Goal: Task Accomplishment & Management: Use online tool/utility

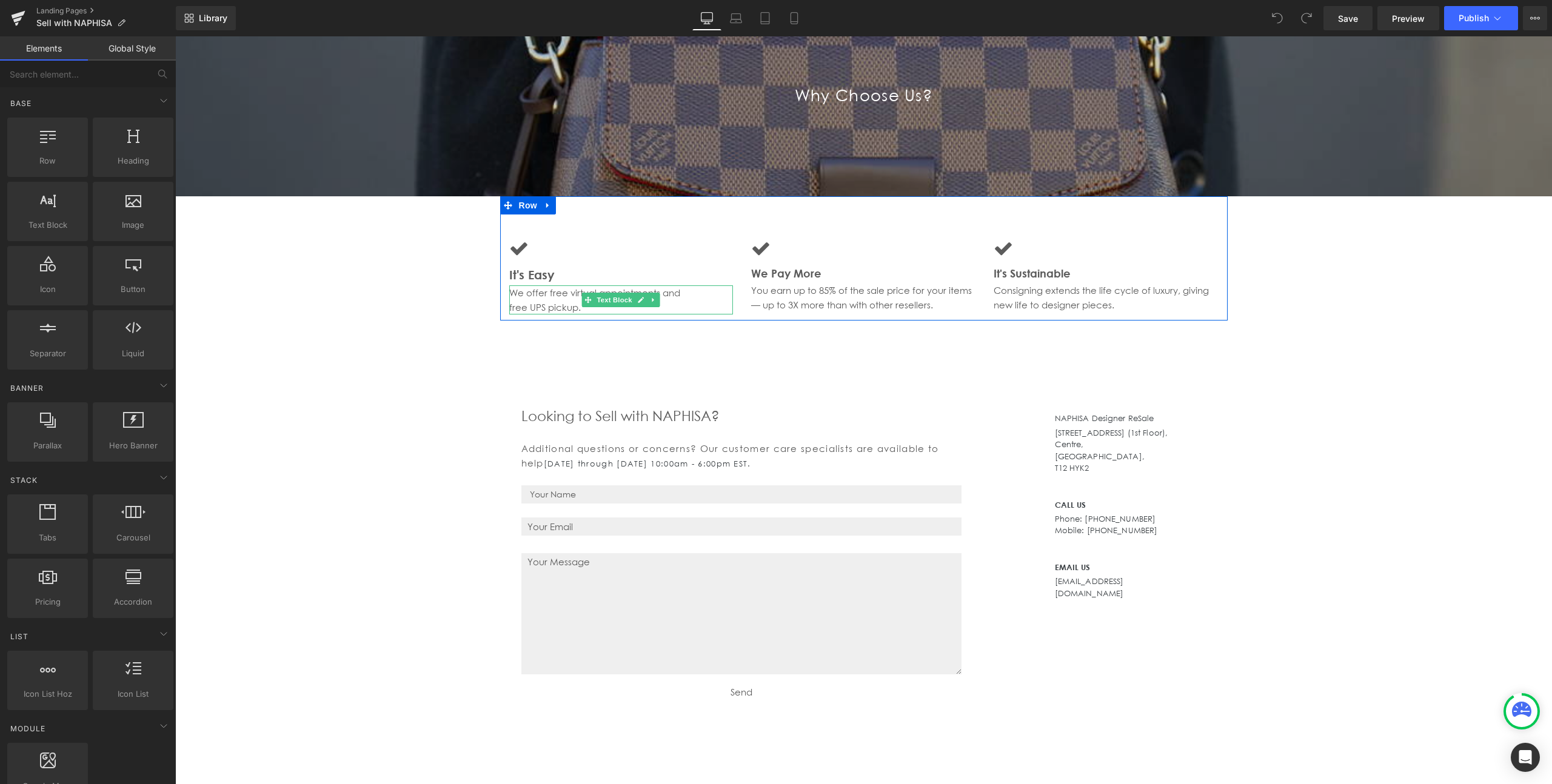
scroll to position [1347, 0]
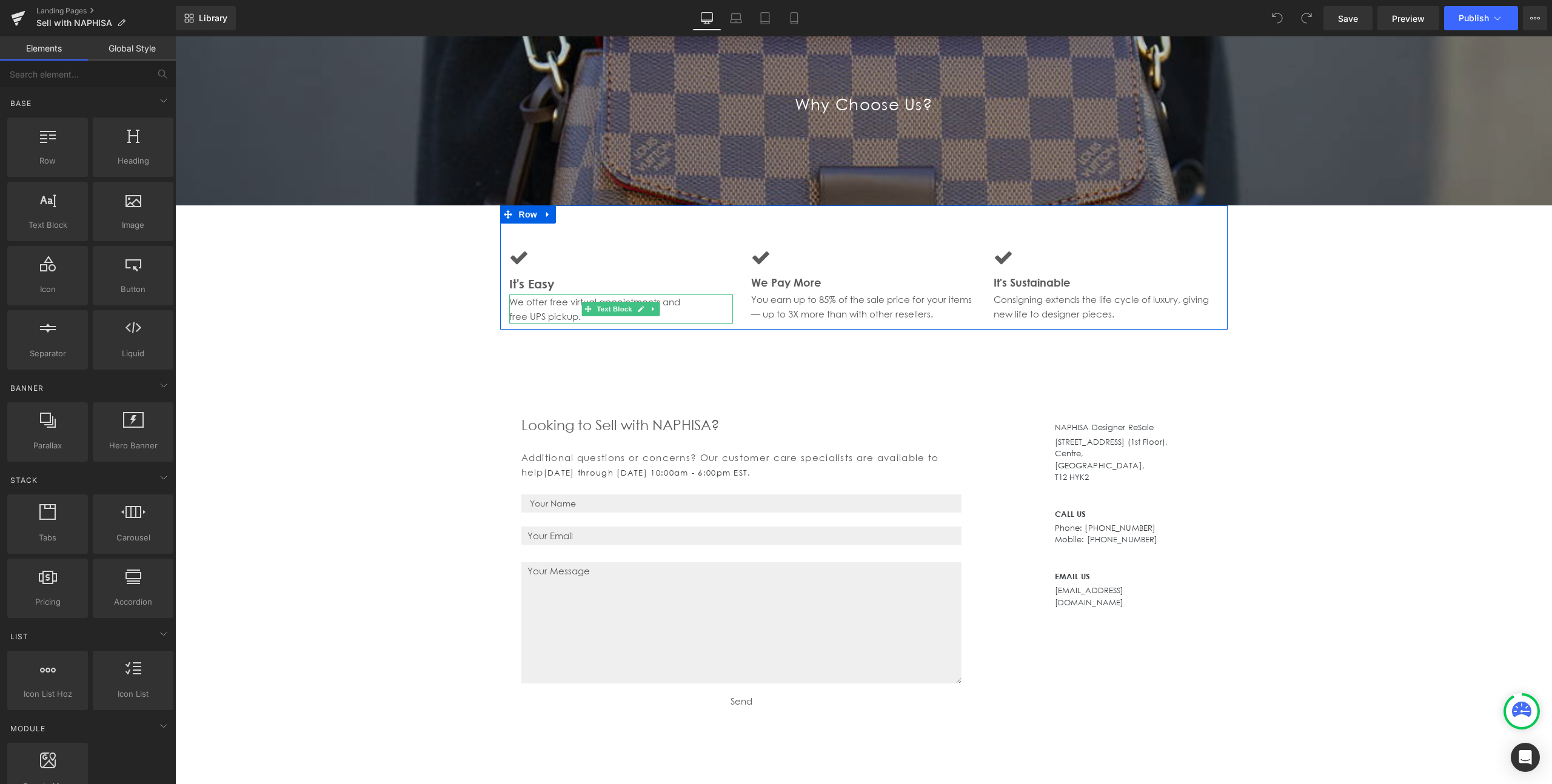
click at [532, 312] on p "free UPS pickup." at bounding box center [621, 316] width 224 height 15
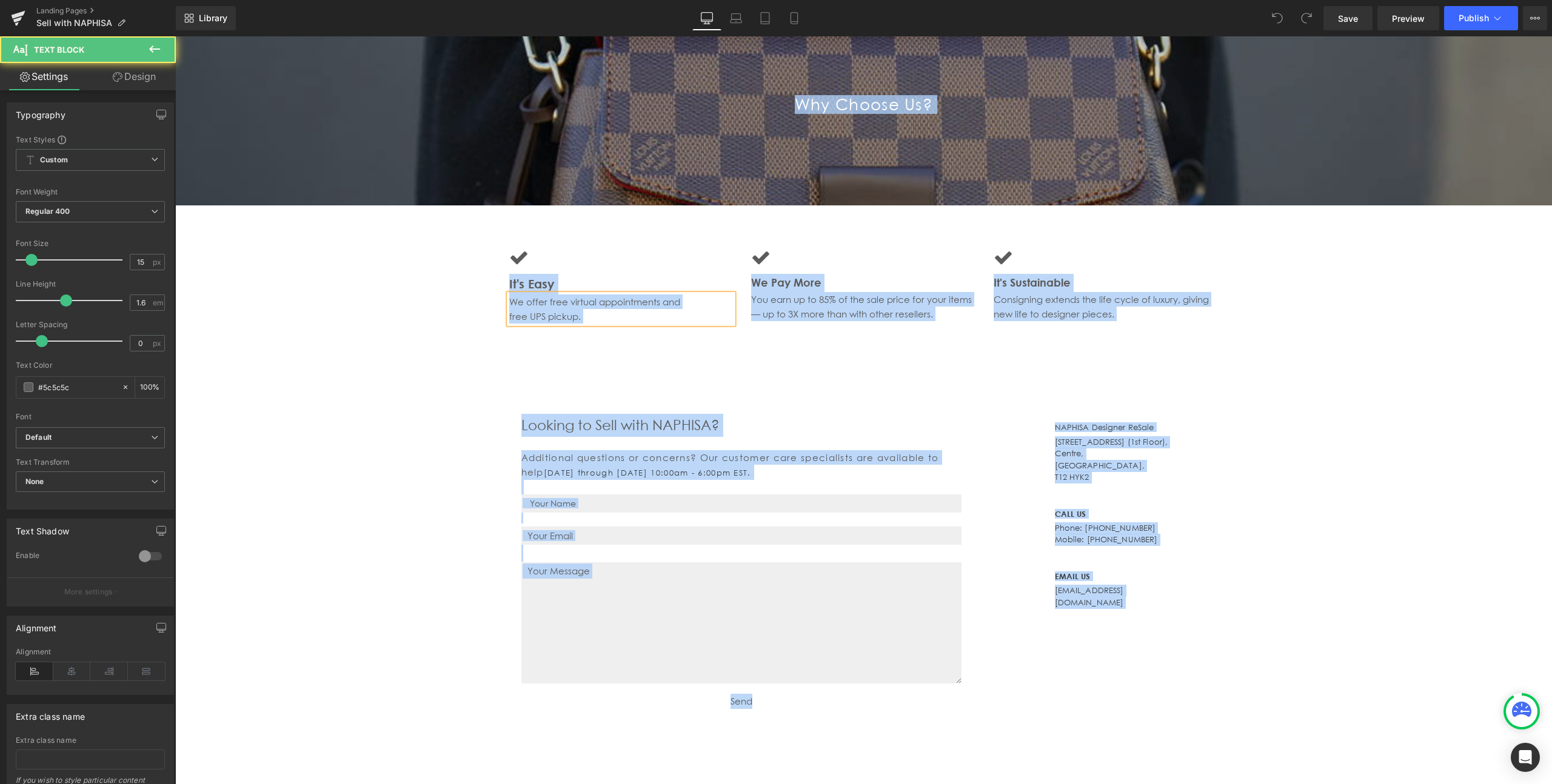
click at [543, 312] on p "free UPS pickup." at bounding box center [621, 316] width 224 height 15
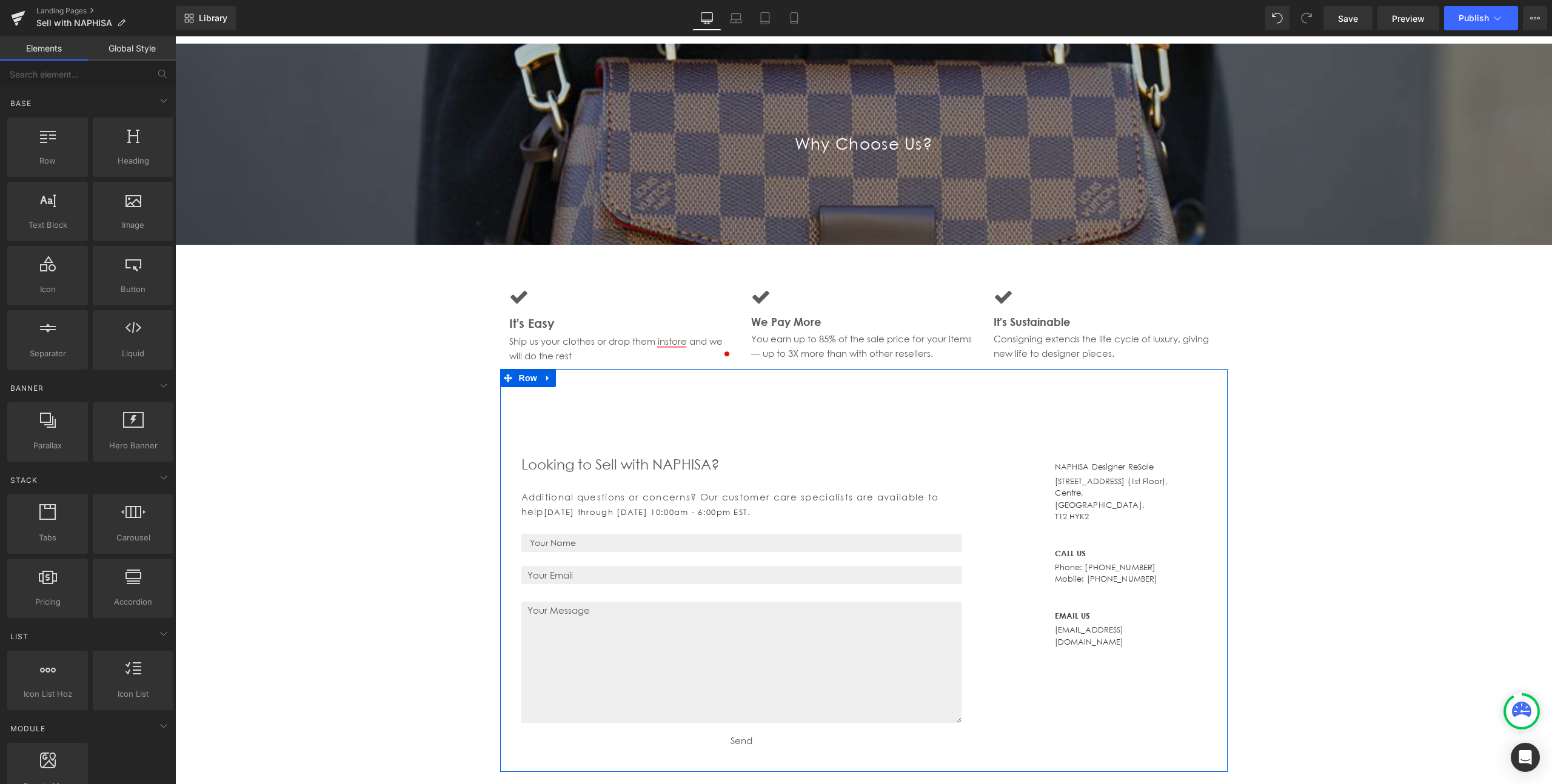
scroll to position [1299, 0]
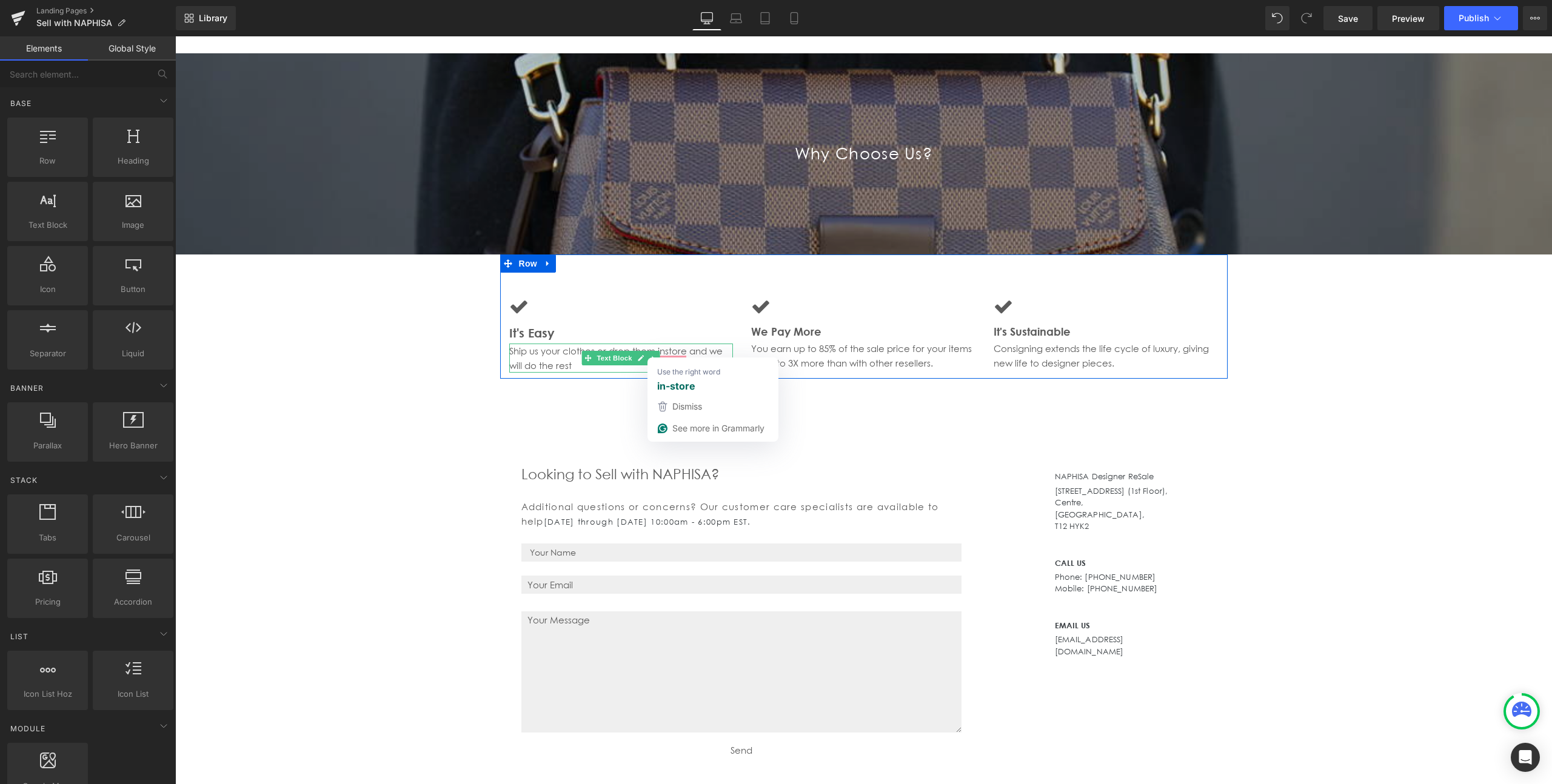
click at [690, 352] on p "Ship us your clothes or drop them instore and we will do the rest" at bounding box center [621, 358] width 224 height 29
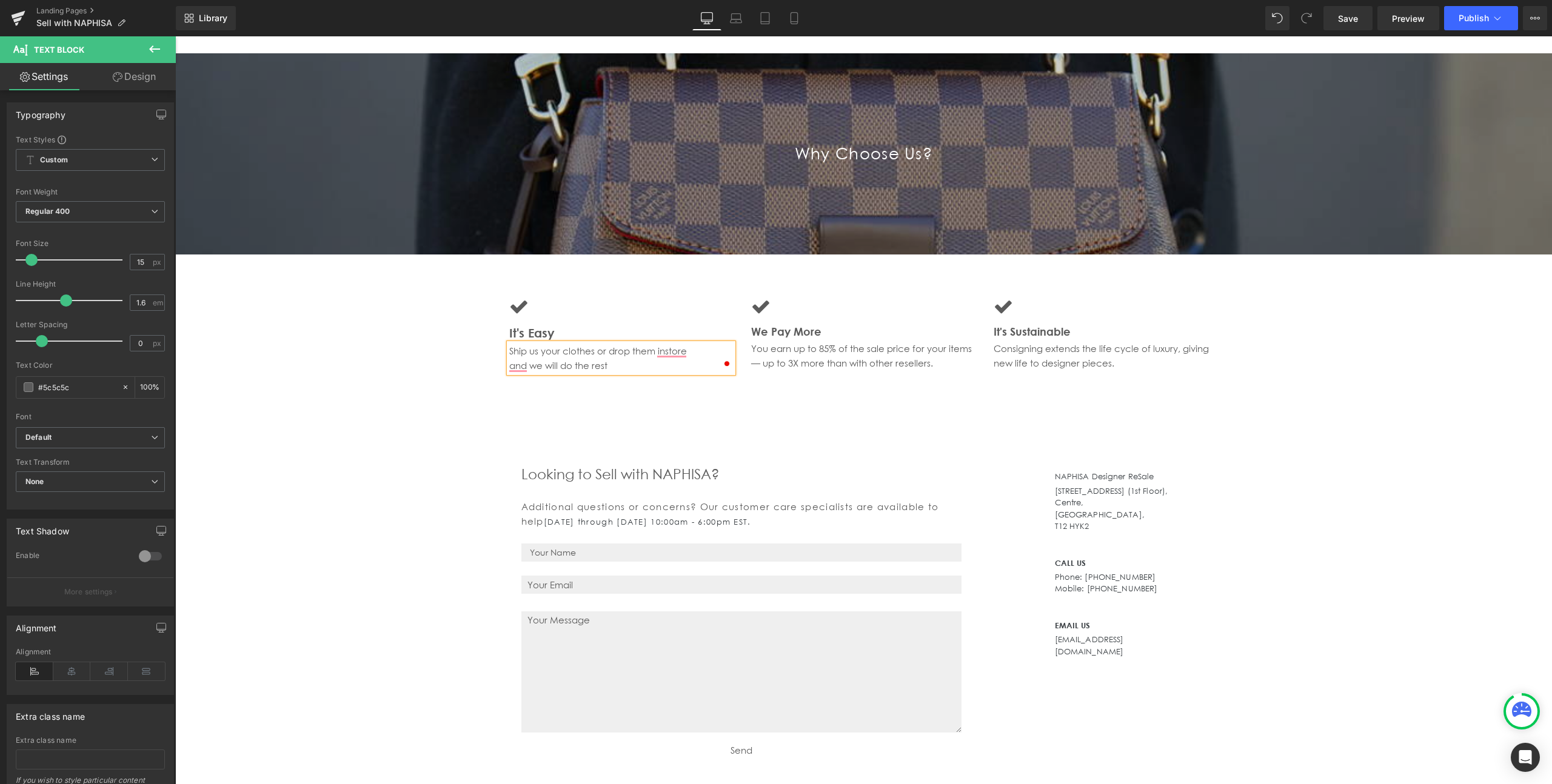
drag, startPoint x: 386, startPoint y: 422, endPoint x: 406, endPoint y: 419, distance: 20.2
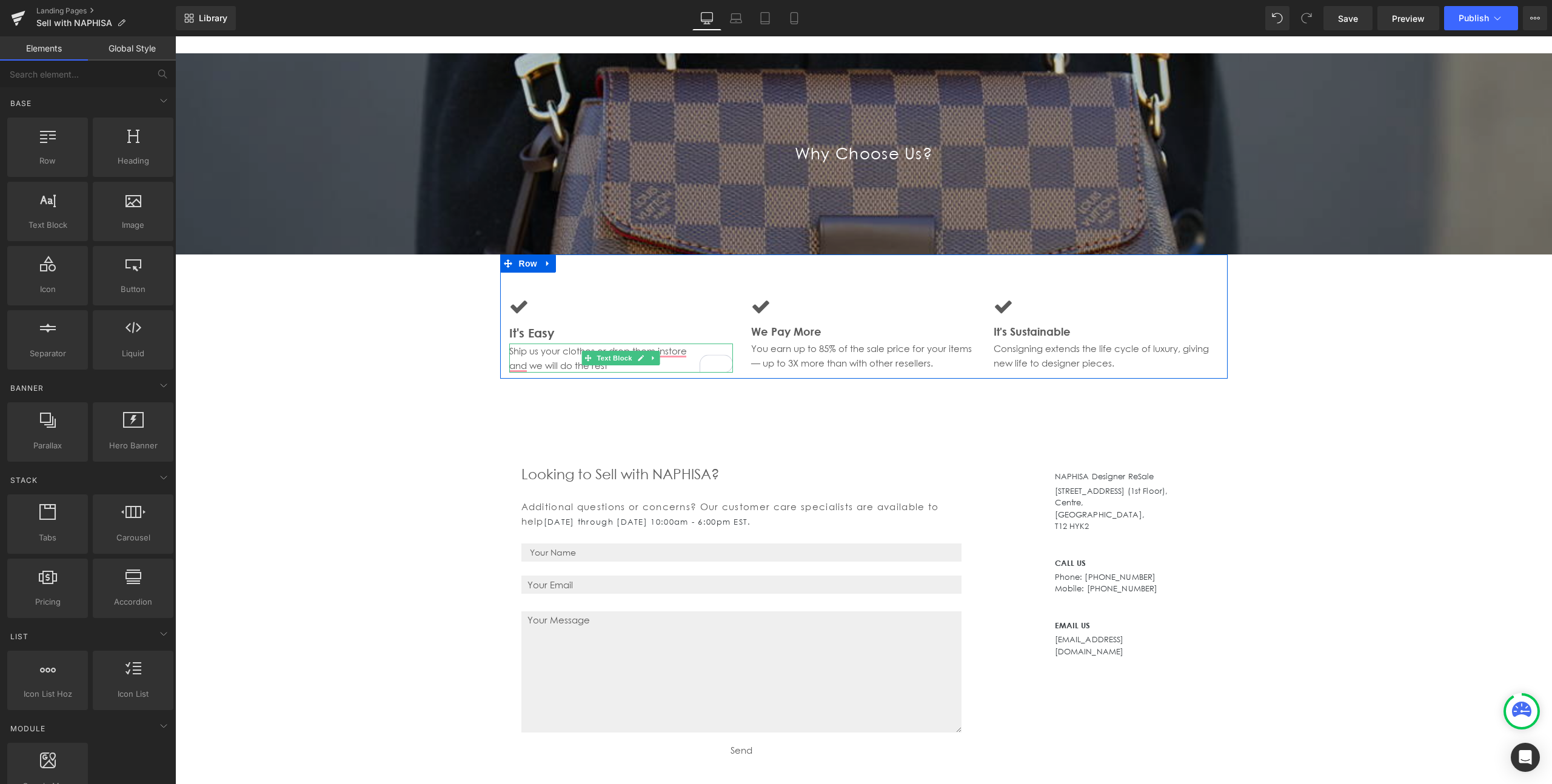
click at [625, 368] on div "Ship us your clothes or drop them instore and we will do the rest Text Block" at bounding box center [621, 358] width 224 height 29
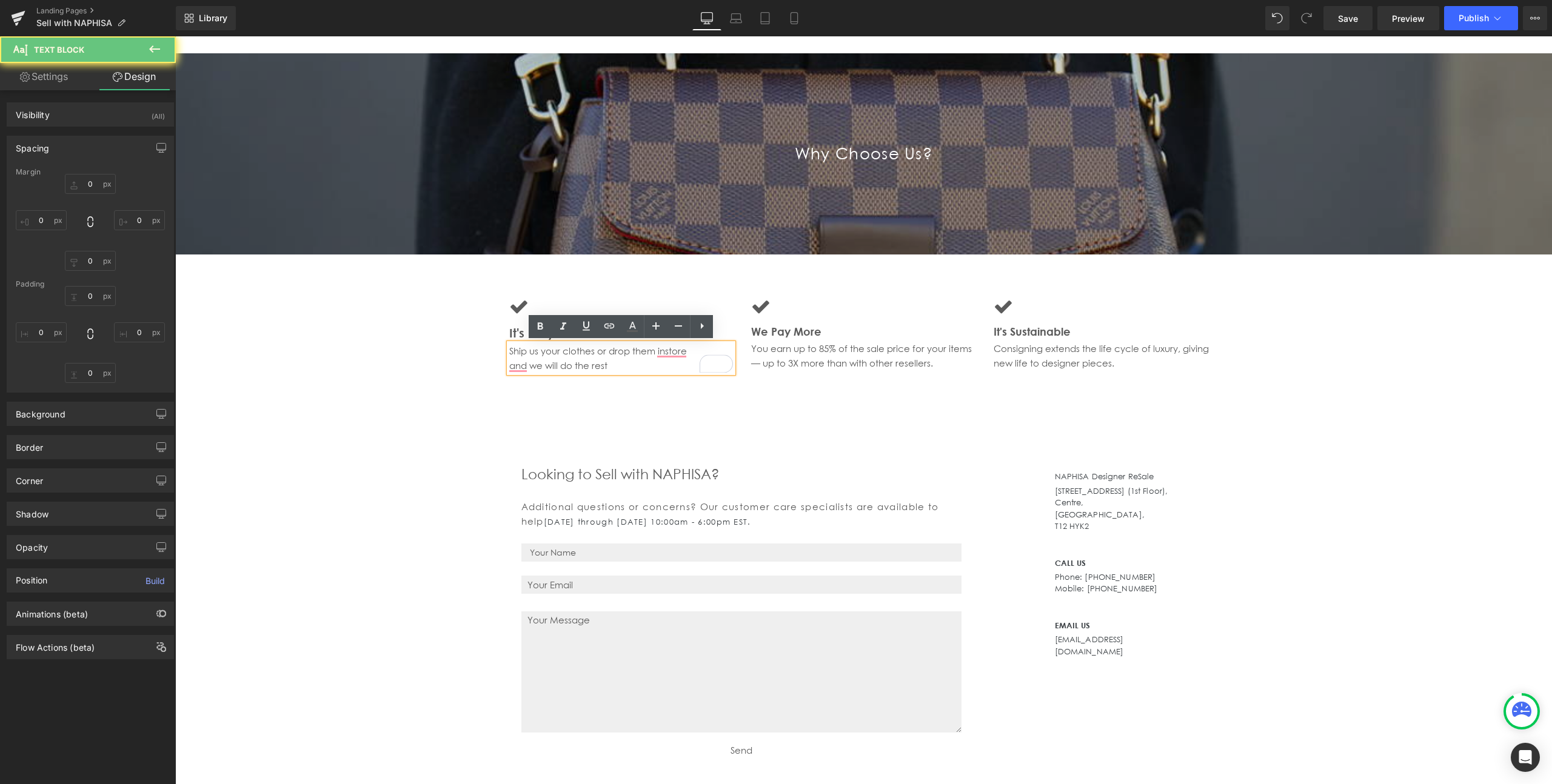
type input "0"
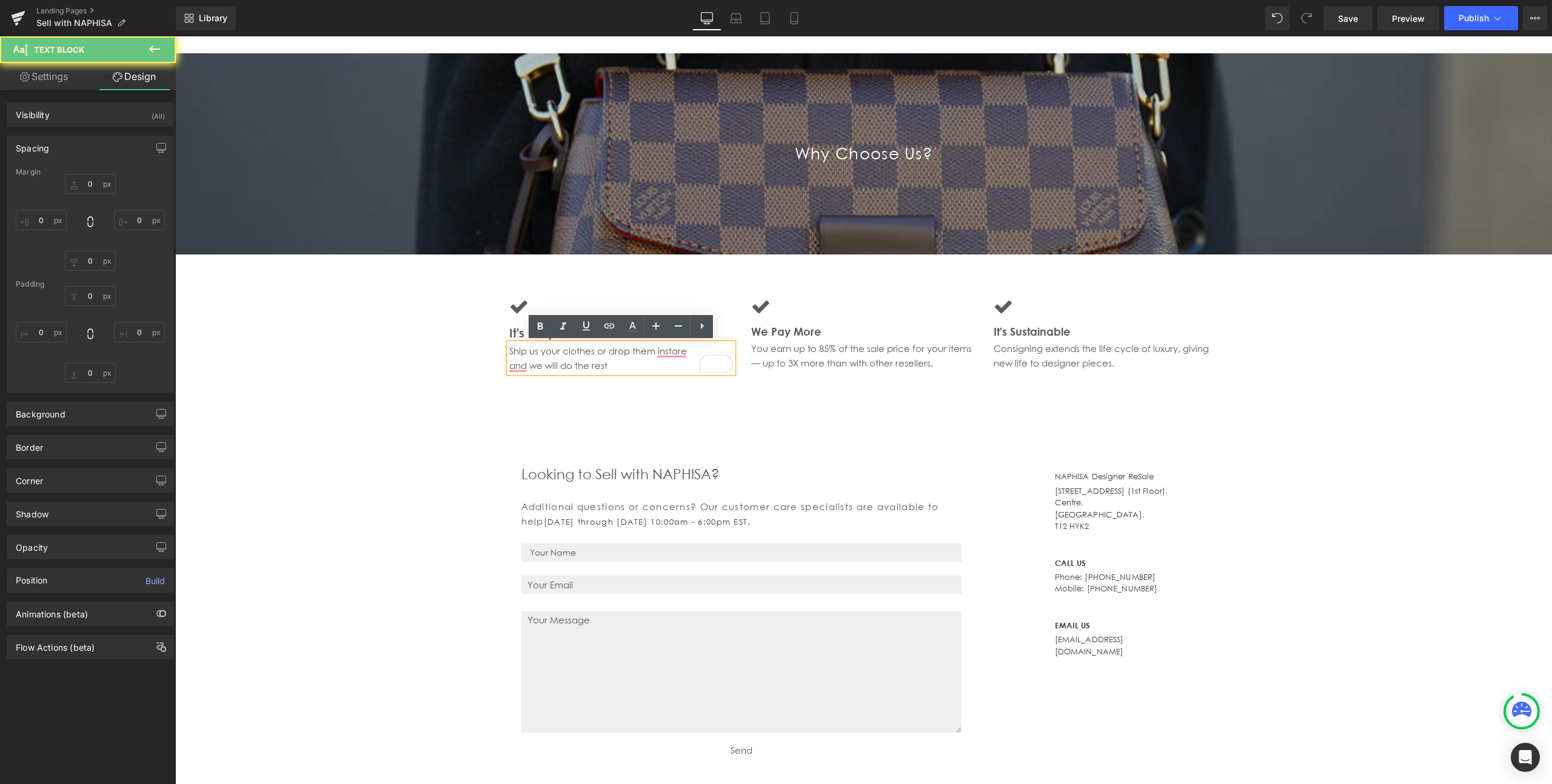
type input "0"
click at [619, 367] on p "and we will do the rest" at bounding box center [621, 365] width 224 height 15
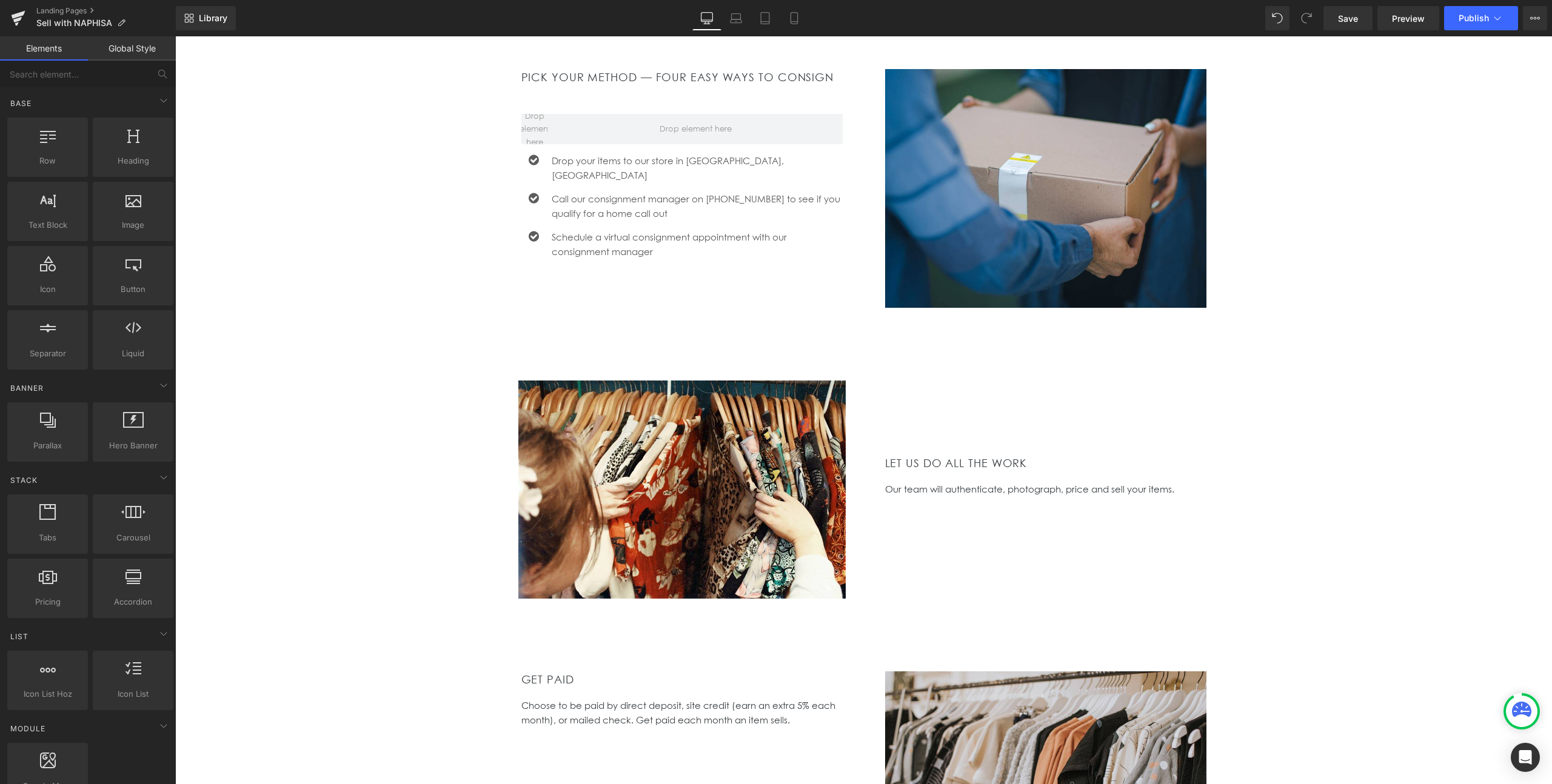
scroll to position [404, 0]
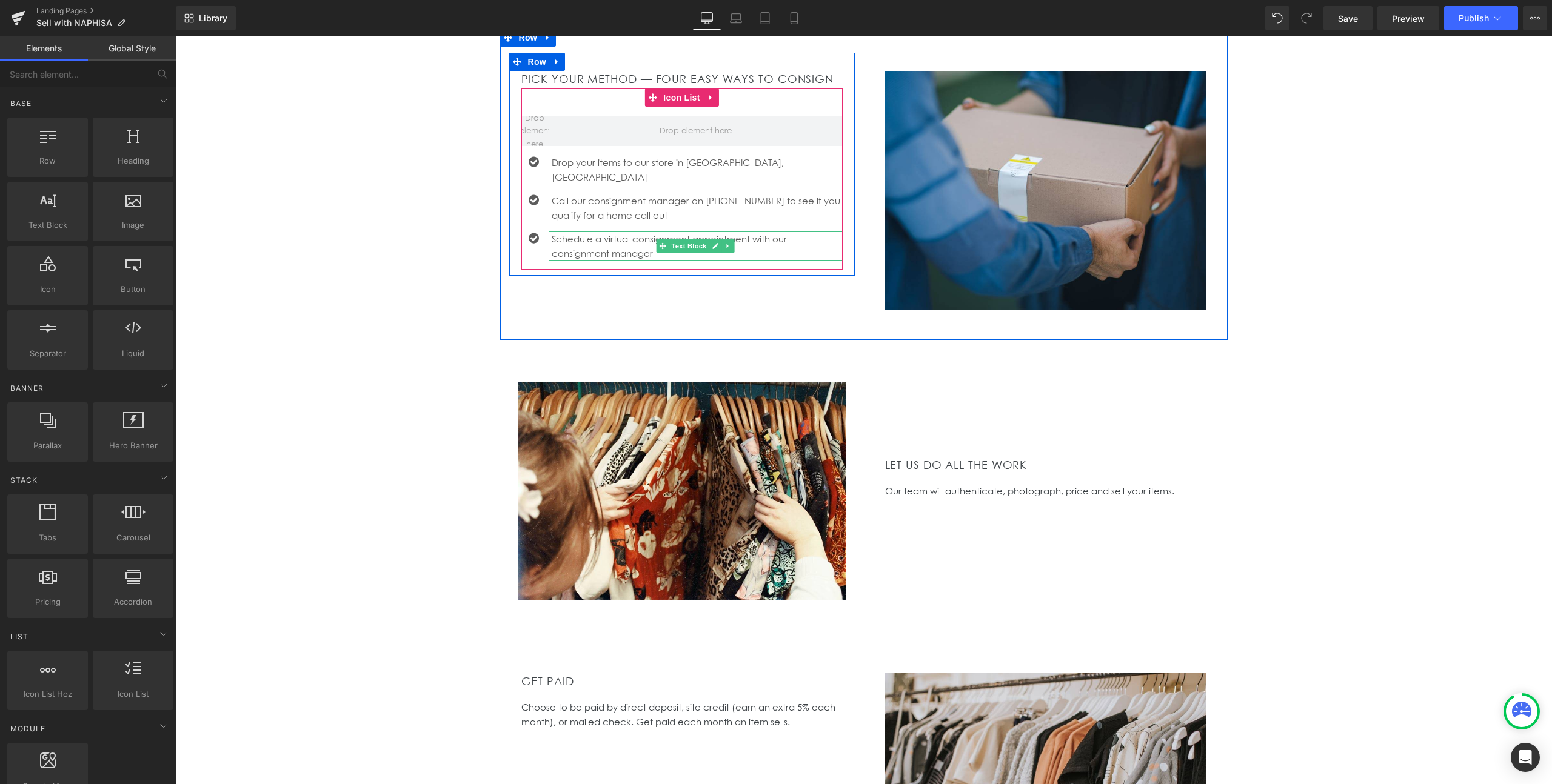
click at [604, 232] on p "Schedule a virtual consignment appointment with our consignment manager" at bounding box center [697, 246] width 291 height 29
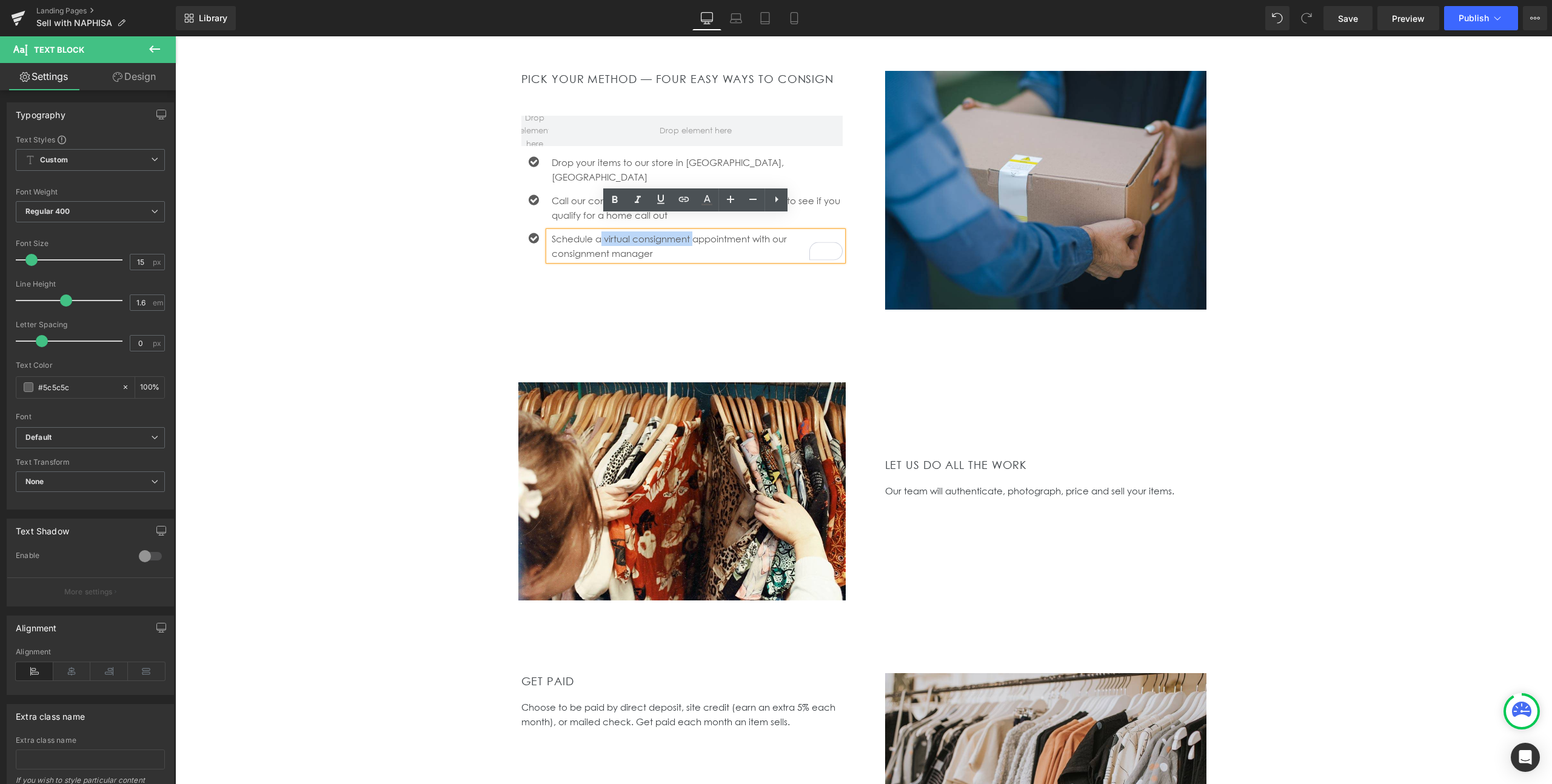
drag, startPoint x: 694, startPoint y: 223, endPoint x: 598, endPoint y: 226, distance: 96.0
click at [598, 232] on p "Schedule a virtual consignment appointment with our consignment manager" at bounding box center [697, 246] width 291 height 29
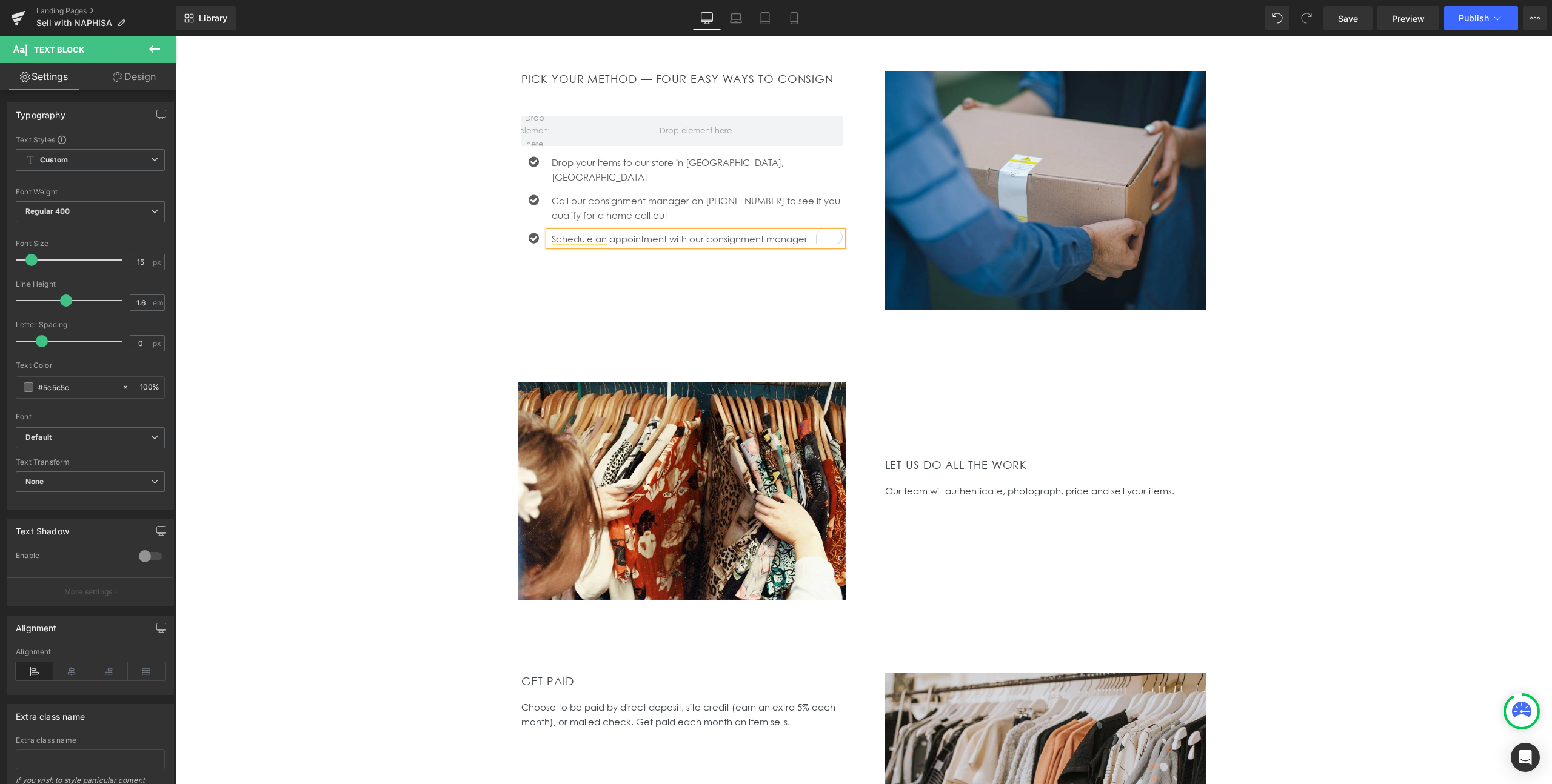
click at [586, 266] on div "PICK YOUR METHOD — FOUR EASY WAYS TO CONSIGN Heading Icon Drop your items to ou…" at bounding box center [864, 184] width 727 height 311
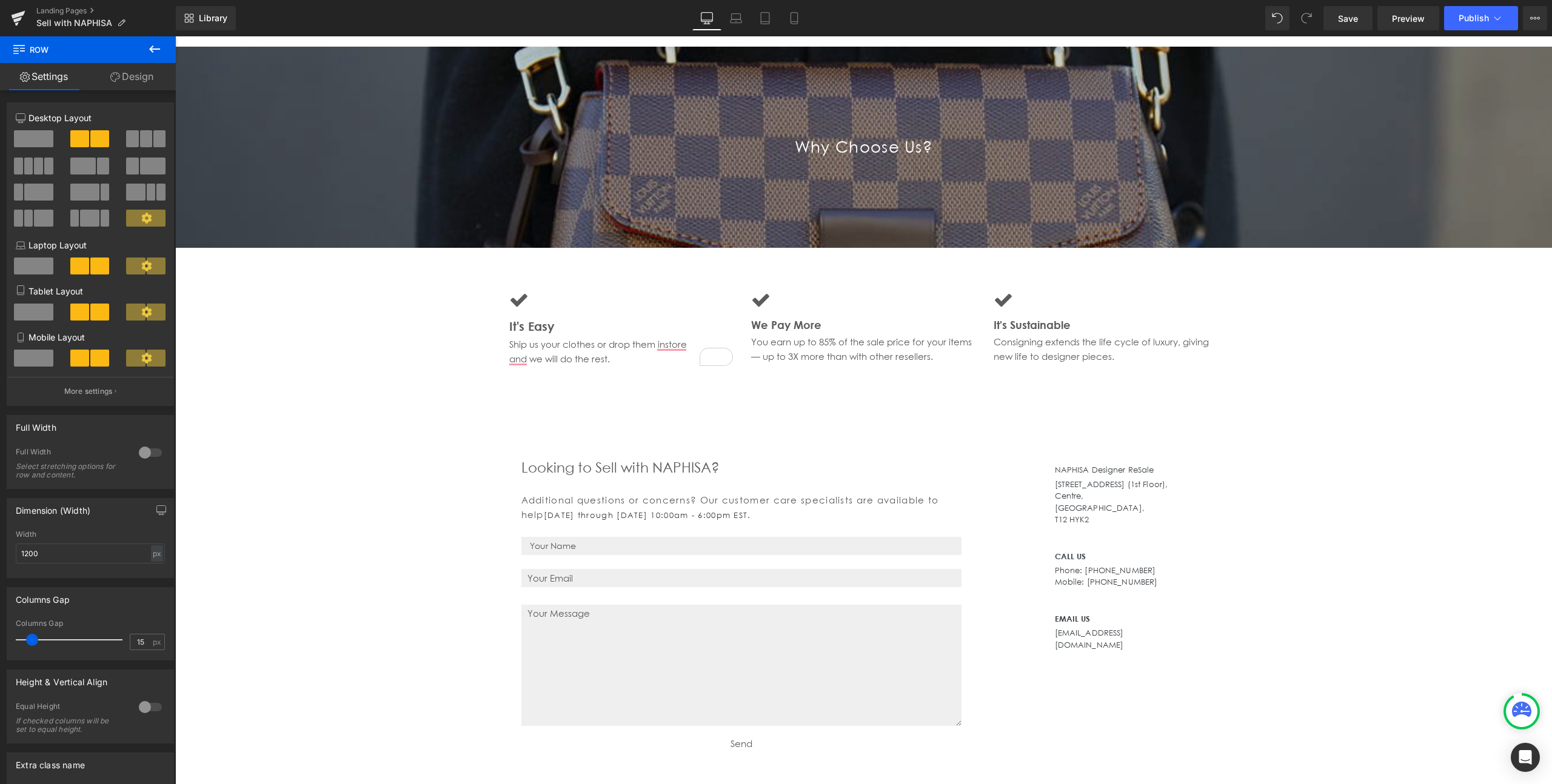
scroll to position [1308, 0]
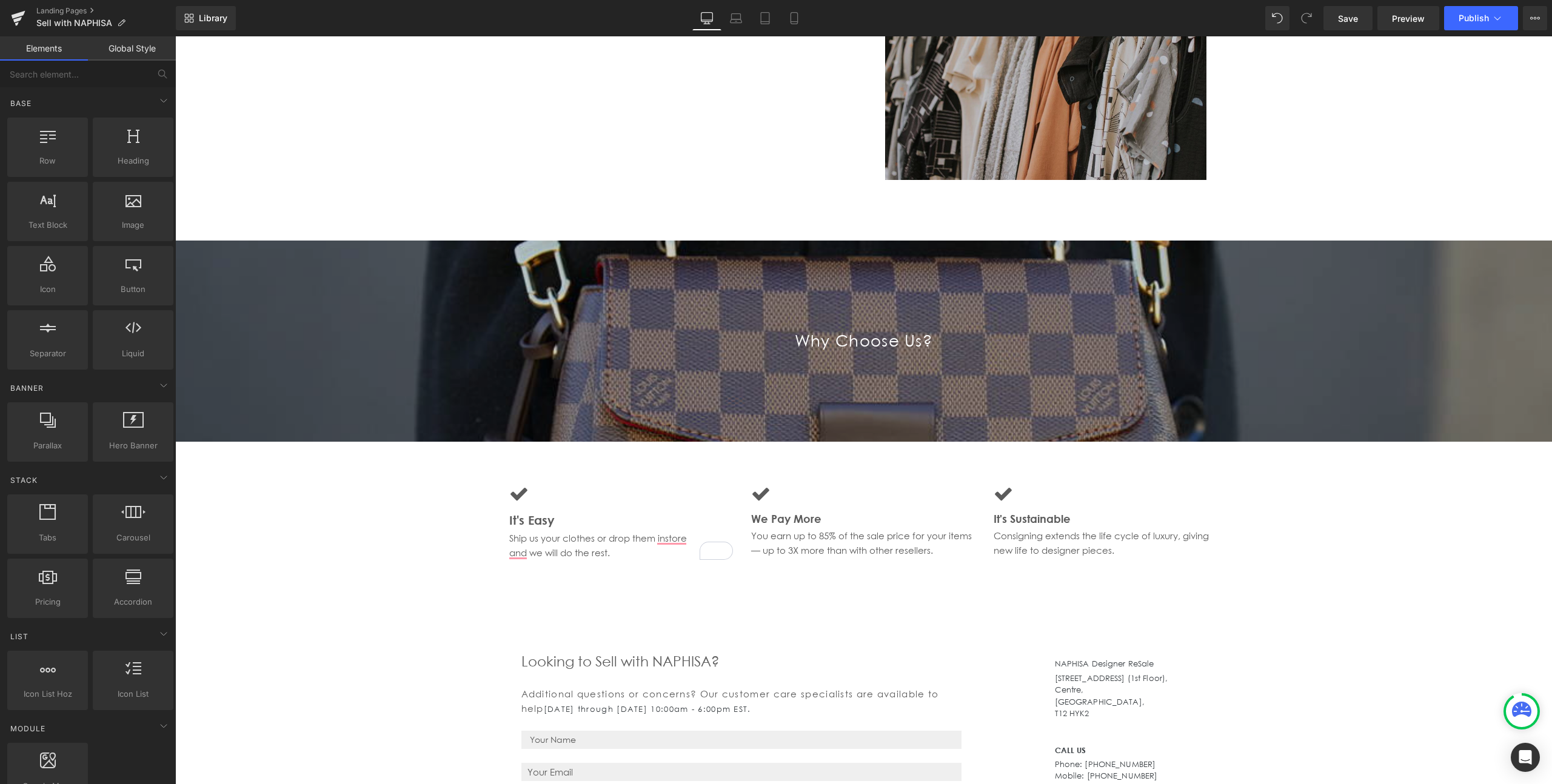
scroll to position [1093, 0]
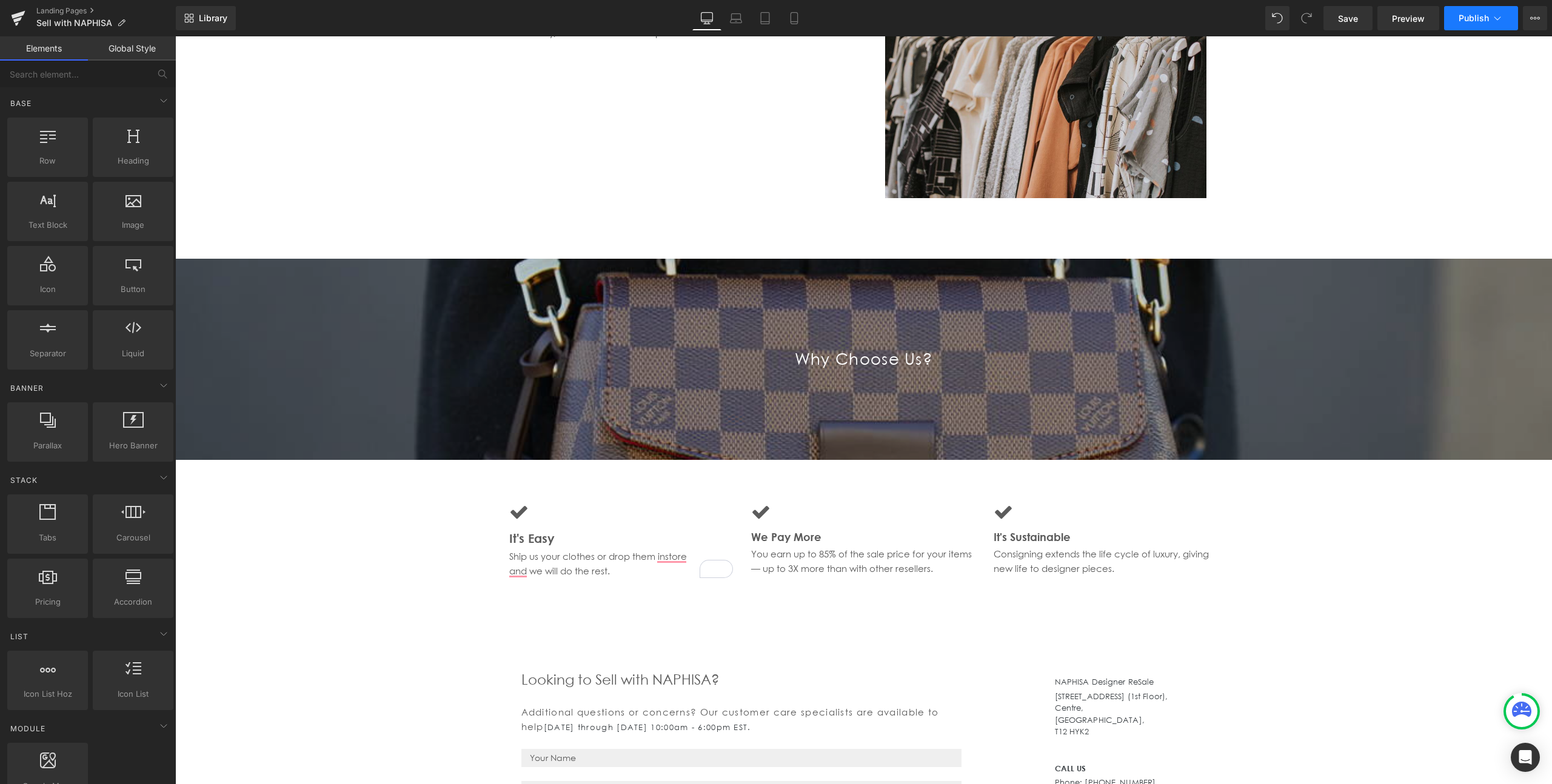
click at [1479, 16] on span "Publish" at bounding box center [1473, 18] width 30 height 10
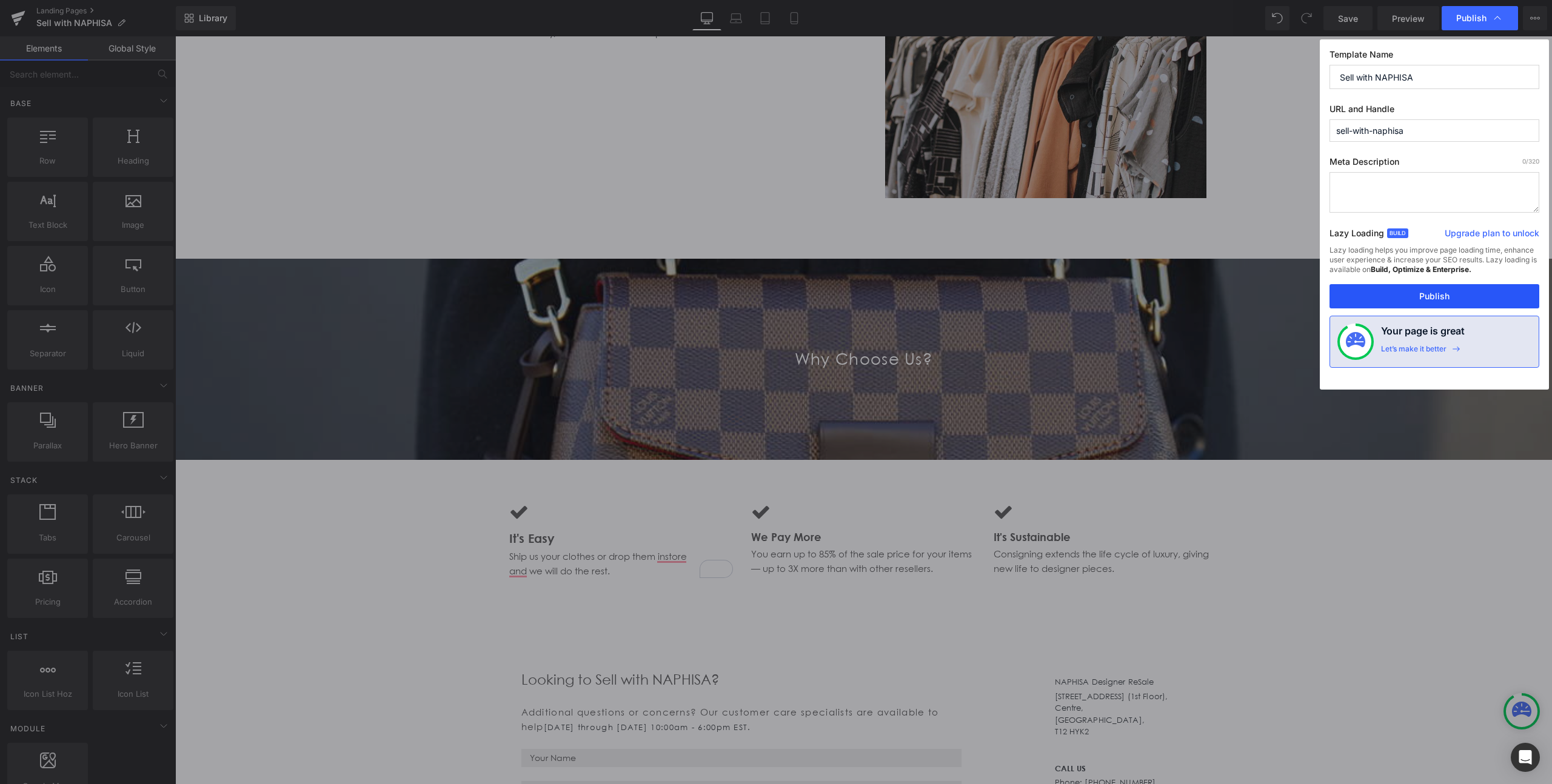
click at [1422, 295] on button "Publish" at bounding box center [1434, 296] width 210 height 24
